Goal: Transaction & Acquisition: Purchase product/service

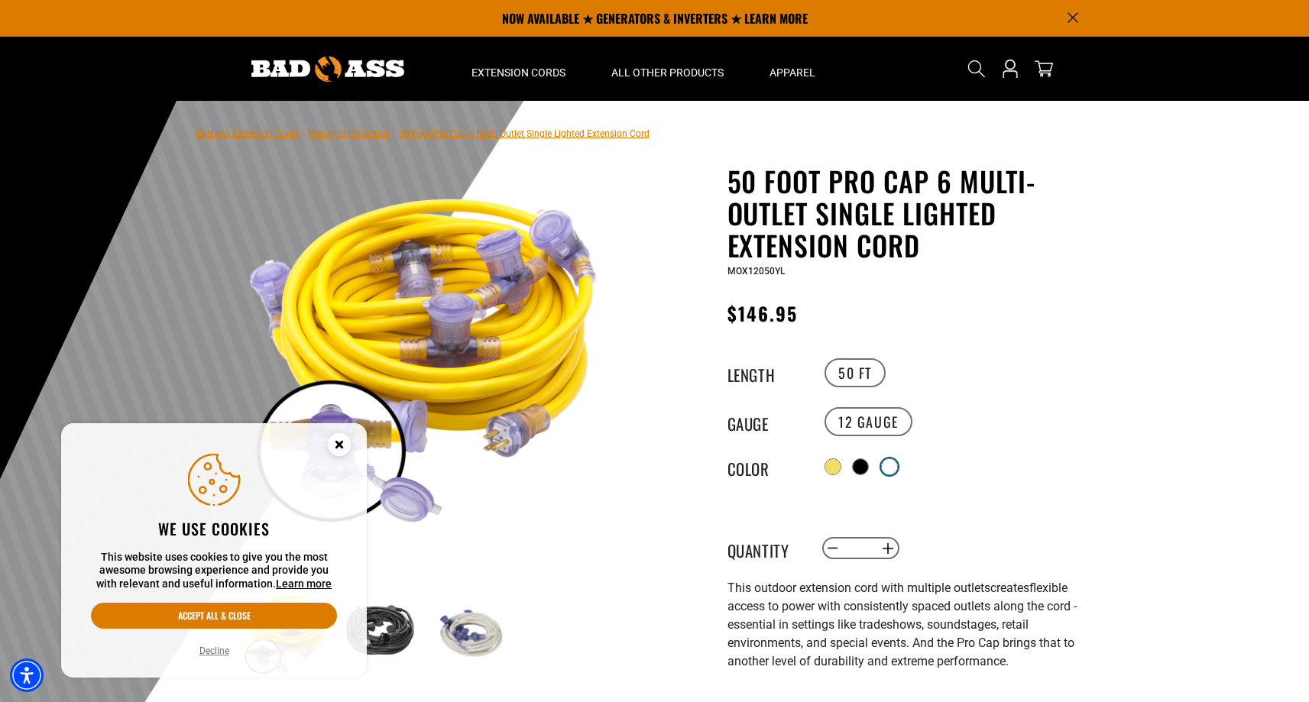
click at [891, 460] on div at bounding box center [889, 466] width 15 height 15
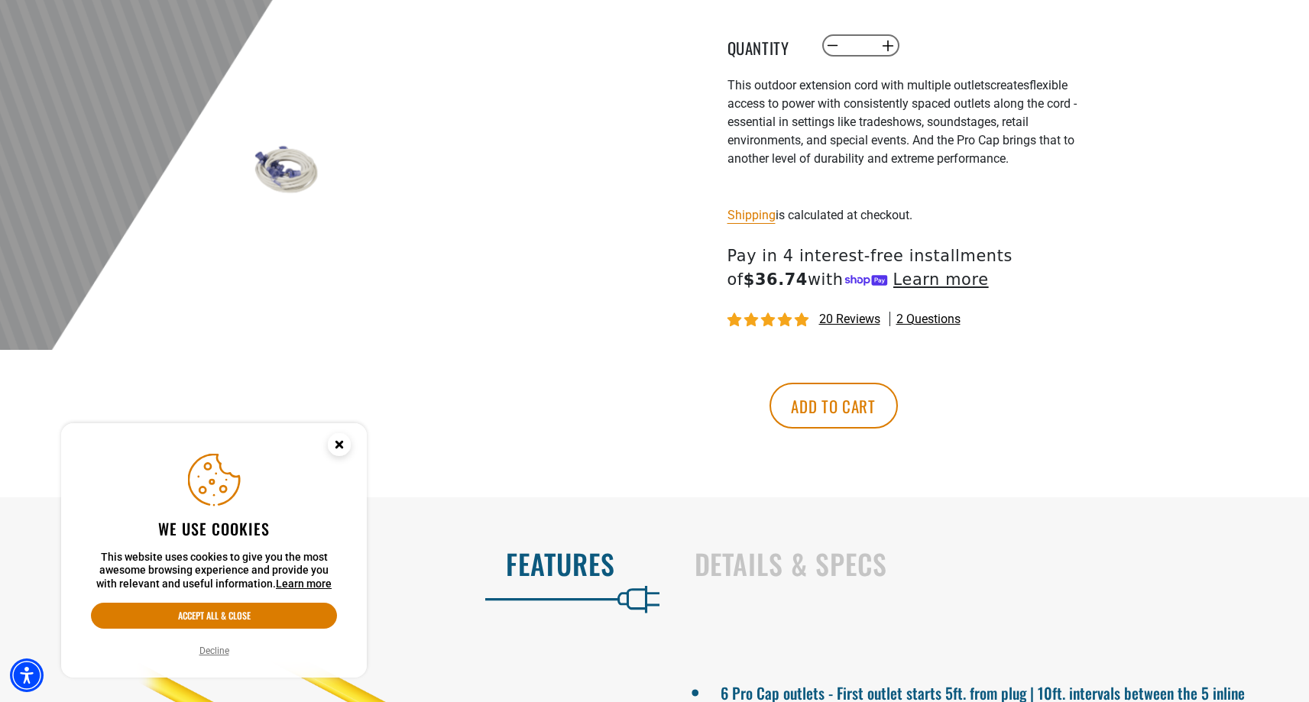
scroll to position [504, 0]
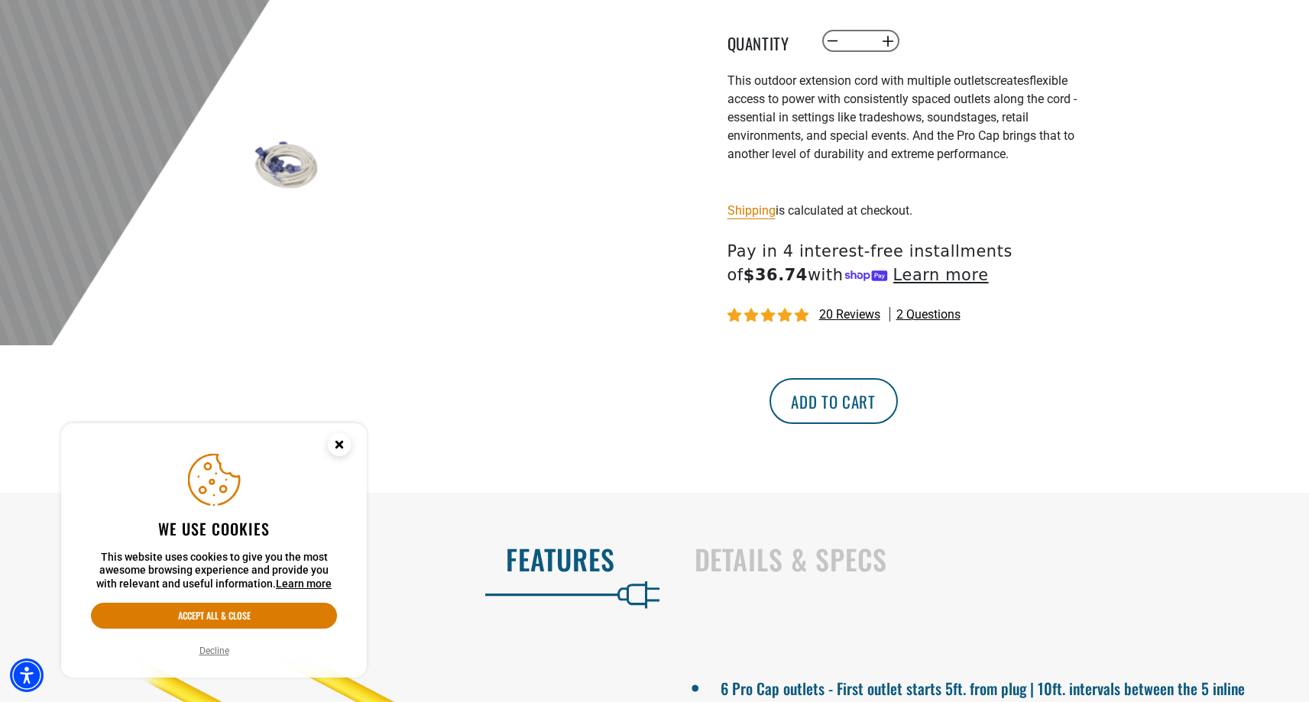
click at [898, 408] on button "Add to cart" at bounding box center [834, 401] width 128 height 46
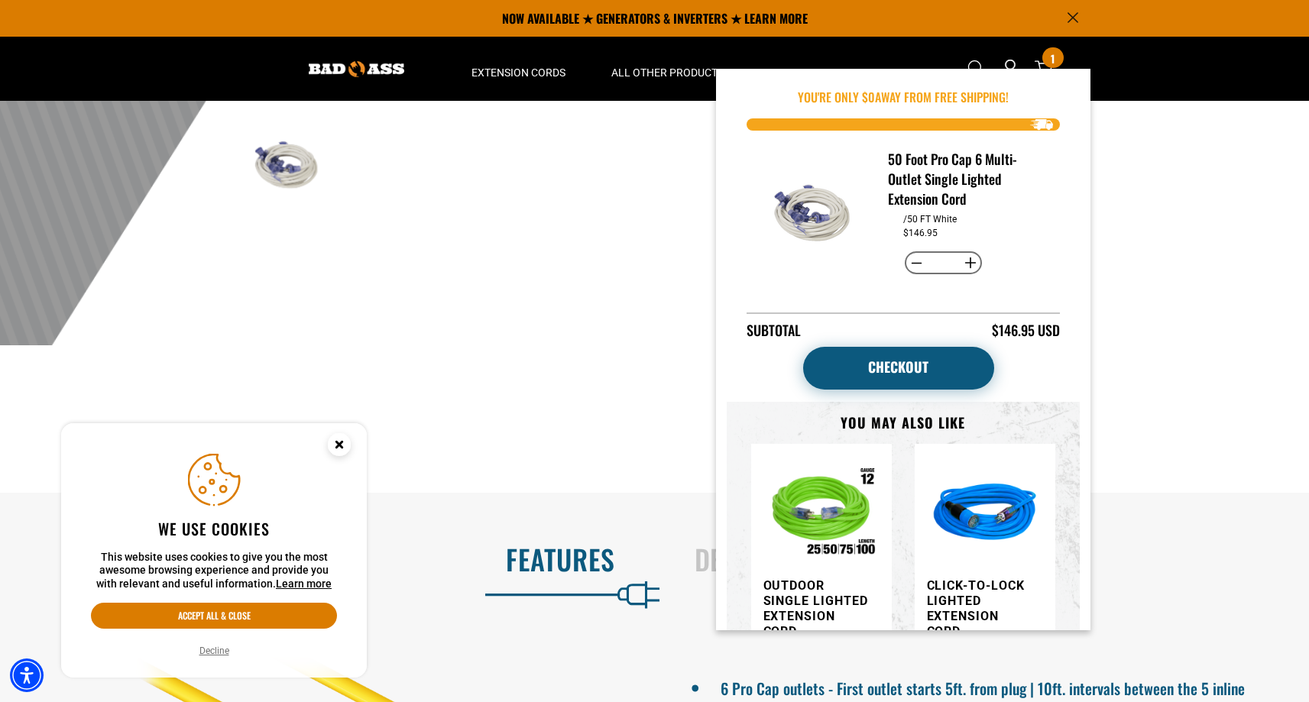
click at [938, 371] on link "Checkout" at bounding box center [898, 368] width 191 height 43
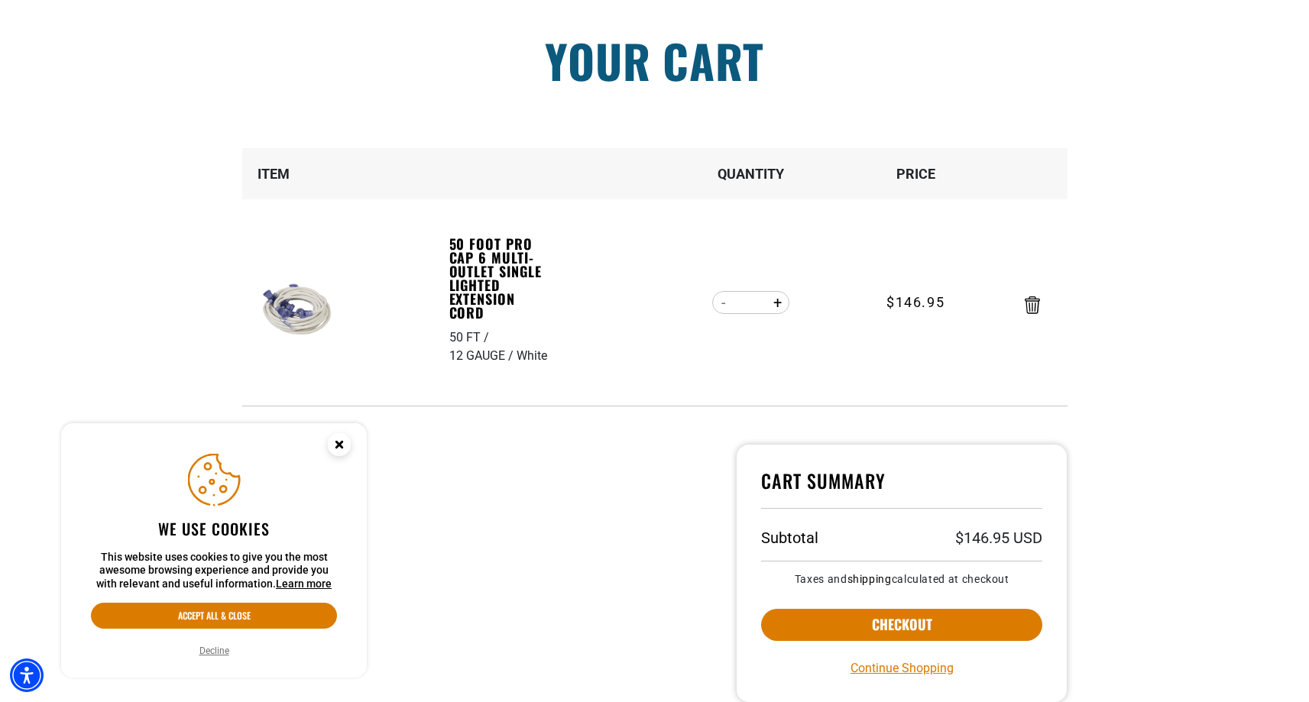
scroll to position [115, 0]
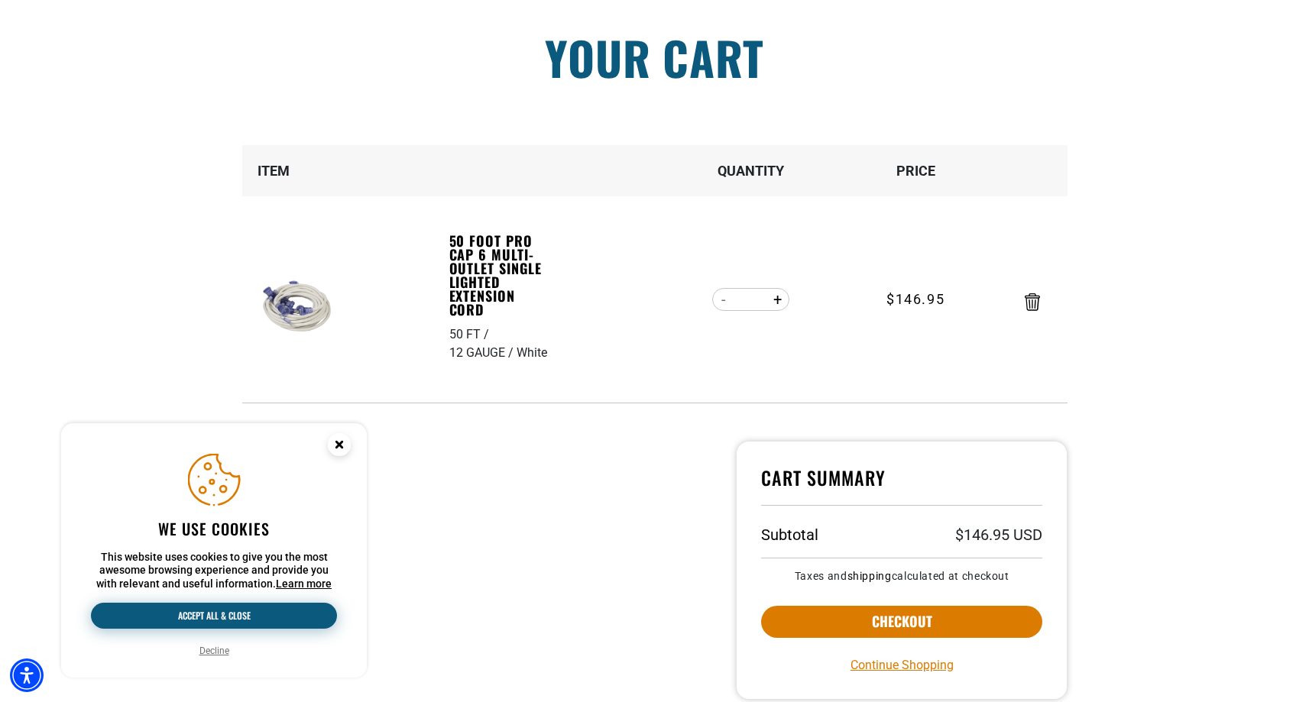
click at [300, 614] on button "Accept all & close" at bounding box center [214, 616] width 246 height 26
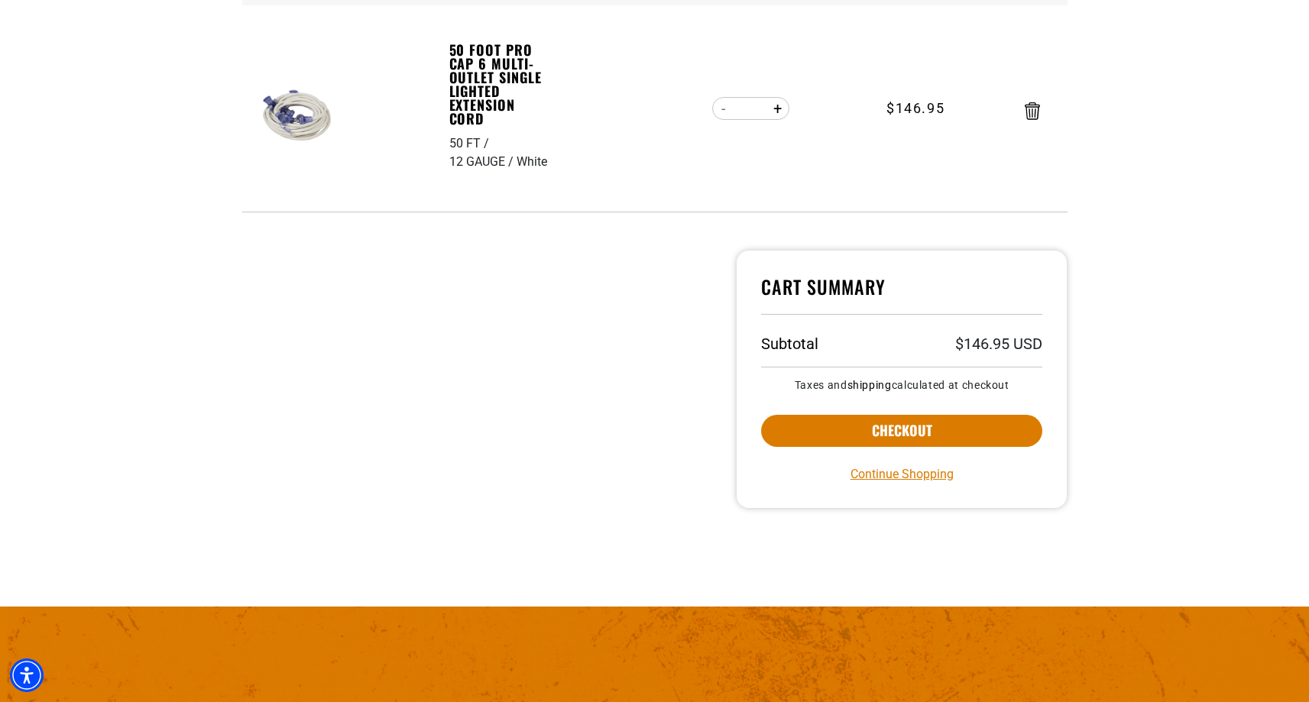
scroll to position [318, 0]
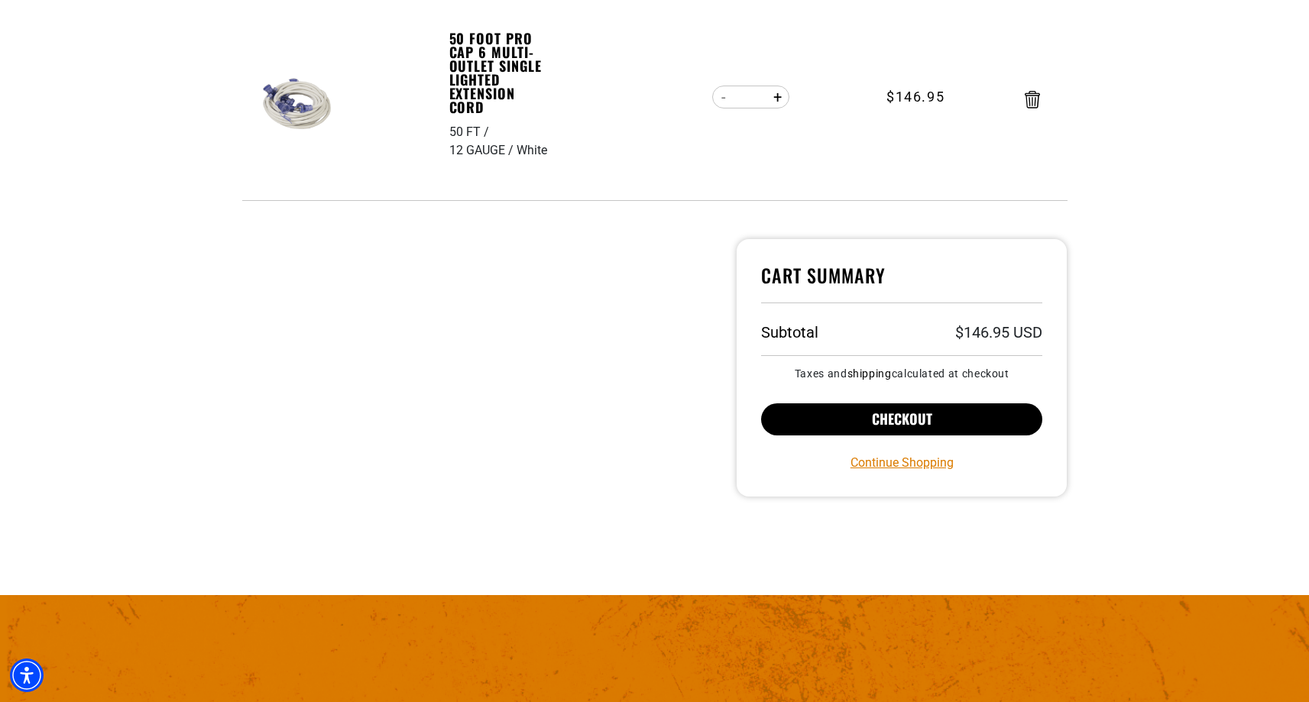
click at [948, 423] on button "Checkout" at bounding box center [902, 420] width 282 height 32
